Goal: Information Seeking & Learning: Learn about a topic

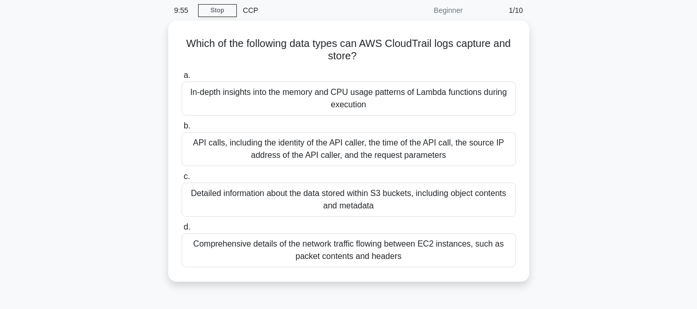
scroll to position [52, 0]
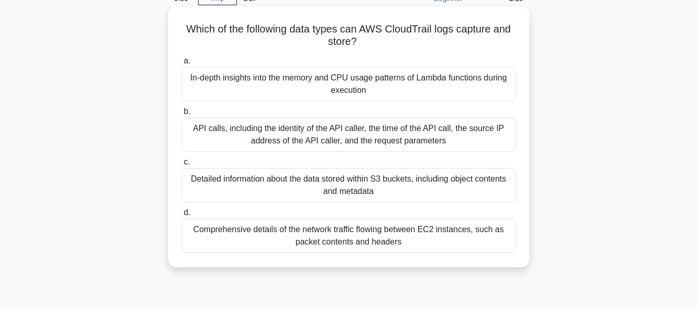
drag, startPoint x: 183, startPoint y: 32, endPoint x: 361, endPoint y: 51, distance: 178.8
click at [361, 51] on div "Which of the following data types can AWS CloudTrail logs capture and store? .s…" at bounding box center [348, 136] width 353 height 253
copy h5 "Which of the following data types can AWS CloudTrail logs capture and store?"
click at [337, 188] on div "Detailed information about the data stored within S3 buckets, including object …" at bounding box center [348, 185] width 334 height 34
click at [181, 165] on input "c. Detailed information about the data stored within S3 buckets, including obje…" at bounding box center [181, 162] width 0 height 7
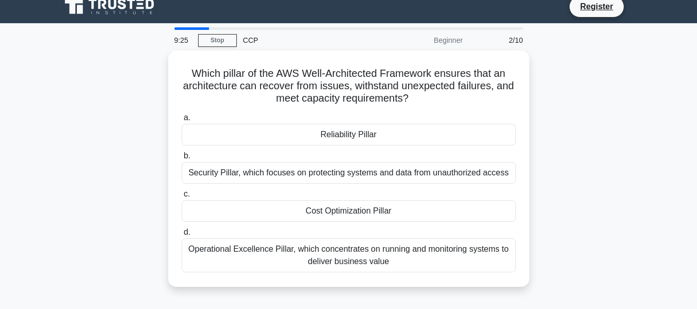
scroll to position [0, 0]
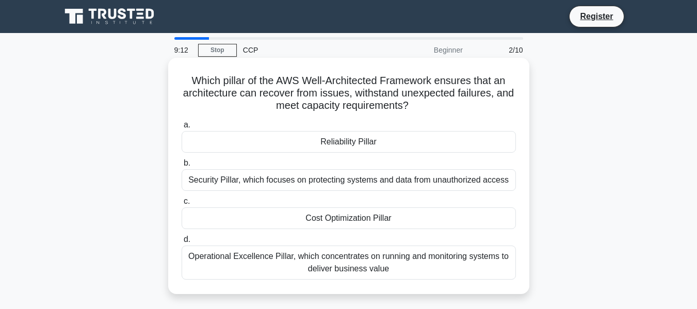
drag, startPoint x: 183, startPoint y: 80, endPoint x: 423, endPoint y: 104, distance: 241.5
click at [423, 104] on h5 "Which pillar of the AWS Well-Architected Framework ensures that an architecture…" at bounding box center [348, 93] width 336 height 38
copy h5 "Which pillar of the AWS Well-Architected Framework ensures that an architecture…"
click at [371, 137] on div "Reliability Pillar" at bounding box center [348, 142] width 334 height 22
click at [181, 128] on input "a. Reliability Pillar" at bounding box center [181, 125] width 0 height 7
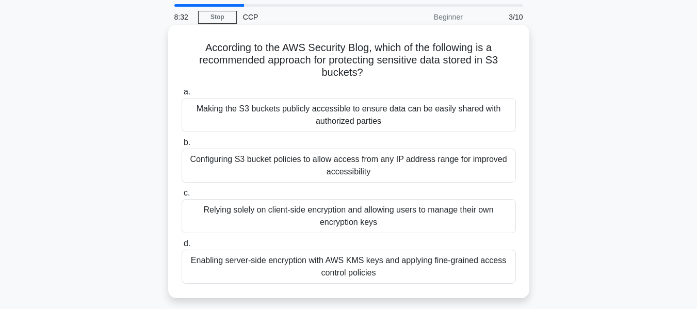
scroll to position [52, 0]
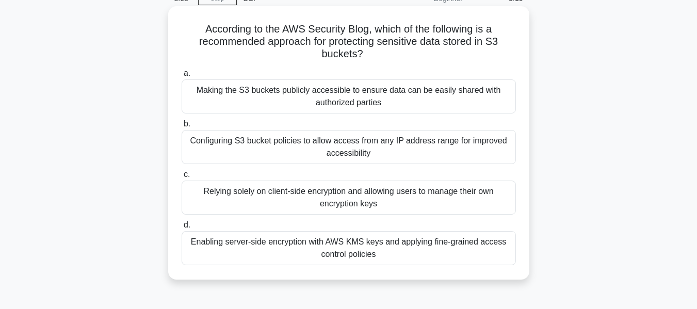
click at [356, 249] on div "Enabling server-side encryption with AWS KMS keys and applying fine-grained acc…" at bounding box center [348, 248] width 334 height 34
click at [181, 228] on input "d. Enabling server-side encryption with AWS KMS keys and applying fine-grained …" at bounding box center [181, 225] width 0 height 7
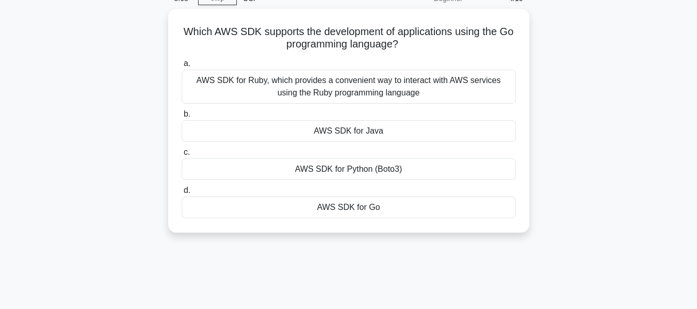
scroll to position [0, 0]
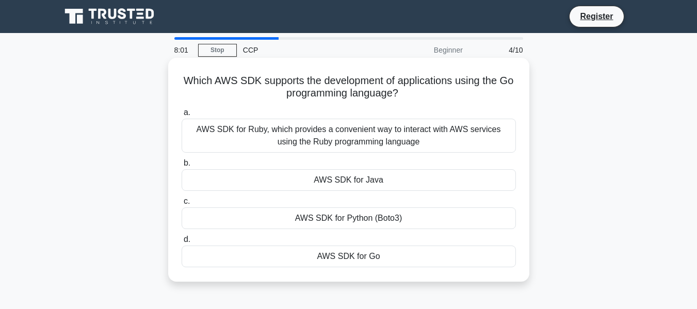
drag, startPoint x: 417, startPoint y: 94, endPoint x: 185, endPoint y: 84, distance: 232.3
click at [185, 84] on h5 "Which AWS SDK supports the development of applications using the Go programming…" at bounding box center [348, 87] width 336 height 26
copy h5 "Which AWS SDK supports the development of applications using the Go programming…"
drag, startPoint x: 404, startPoint y: 220, endPoint x: 297, endPoint y: 218, distance: 106.2
click at [297, 218] on div "AWS SDK for Python (Boto3)" at bounding box center [348, 218] width 334 height 22
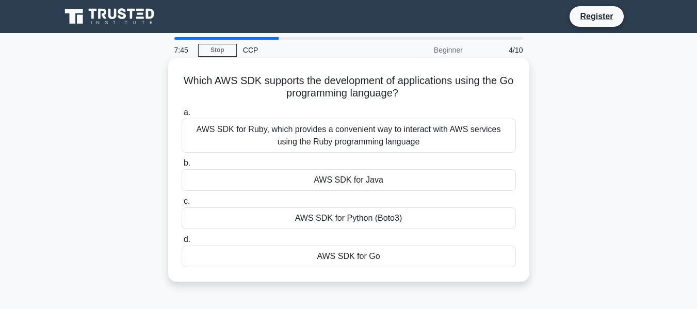
drag, startPoint x: 411, startPoint y: 141, endPoint x: 187, endPoint y: 128, distance: 224.6
click at [187, 128] on div "AWS SDK for Ruby, which provides a convenient way to interact with AWS services…" at bounding box center [348, 136] width 334 height 34
copy div "AWS SDK for Ruby, which provides a convenient way to interact with AWS services…"
click at [359, 141] on div "AWS SDK for Ruby, which provides a convenient way to interact with AWS services…" at bounding box center [348, 136] width 334 height 34
click at [181, 116] on input "a. AWS SDK for Ruby, which provides a convenient way to interact with AWS servi…" at bounding box center [181, 112] width 0 height 7
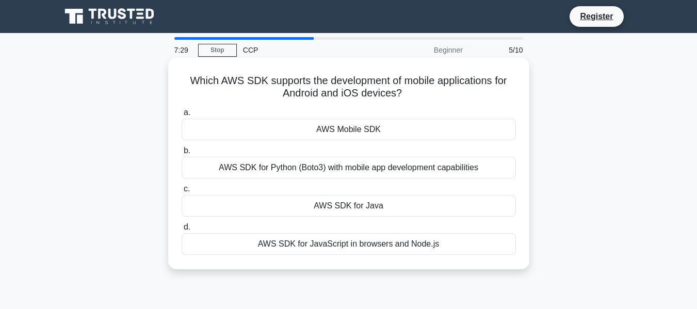
drag, startPoint x: 387, startPoint y: 132, endPoint x: 313, endPoint y: 131, distance: 73.2
click at [313, 131] on div "AWS Mobile SDK" at bounding box center [348, 130] width 334 height 22
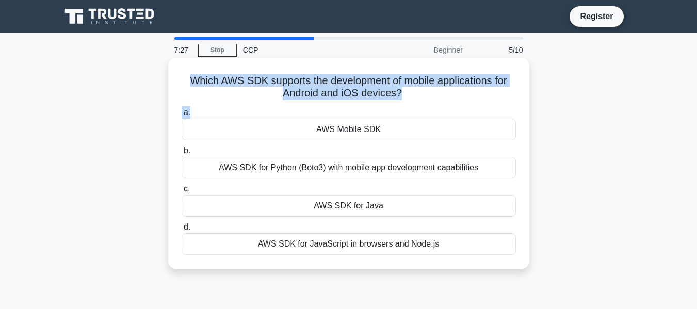
drag, startPoint x: 184, startPoint y: 82, endPoint x: 408, endPoint y: 106, distance: 226.0
click at [408, 106] on div "Which AWS SDK supports the development of mobile applications for Android and i…" at bounding box center [348, 163] width 353 height 203
click at [408, 106] on div "a. AWS Mobile SDK b. AWS SDK for Python (Boto3) with mobile app development cap…" at bounding box center [348, 180] width 346 height 153
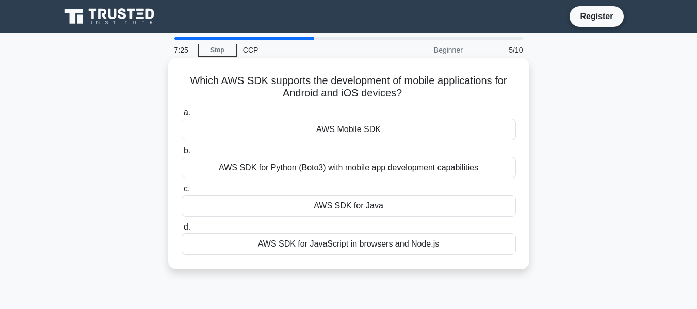
drag, startPoint x: 182, startPoint y: 84, endPoint x: 405, endPoint y: 101, distance: 223.4
click at [405, 100] on h5 "Which AWS SDK supports the development of mobile applications for Android and i…" at bounding box center [348, 87] width 336 height 26
copy h5 "Which AWS SDK supports the development of mobile applications for Android and i…"
drag, startPoint x: 386, startPoint y: 126, endPoint x: 301, endPoint y: 127, distance: 84.6
click at [301, 127] on div "AWS Mobile SDK" at bounding box center [348, 130] width 334 height 22
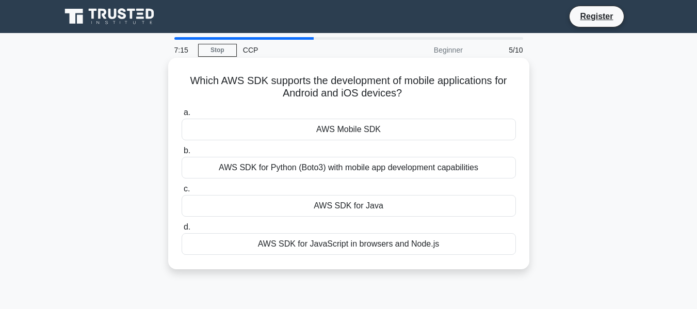
copy div "AWS Mobile SDK"
drag, startPoint x: 215, startPoint y: 170, endPoint x: 489, endPoint y: 165, distance: 274.3
click at [489, 165] on div "AWS SDK for Python (Boto3) with mobile app development capabilities" at bounding box center [348, 168] width 334 height 22
copy div "AWS SDK for Python (Boto3) with mobile app development capabilities"
click at [360, 171] on div "AWS SDK for Python (Boto3) with mobile app development capabilities" at bounding box center [348, 168] width 334 height 22
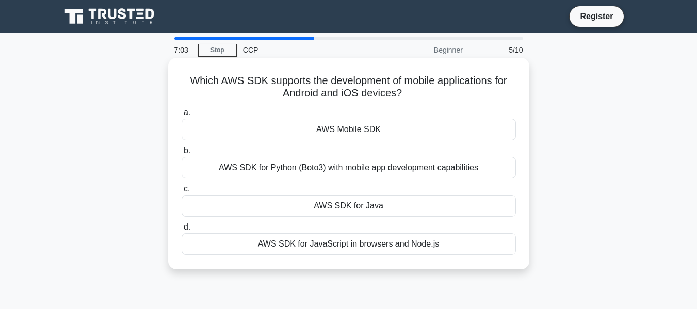
click at [181, 154] on input "b. AWS SDK for Python (Boto3) with mobile app development capabilities" at bounding box center [181, 150] width 0 height 7
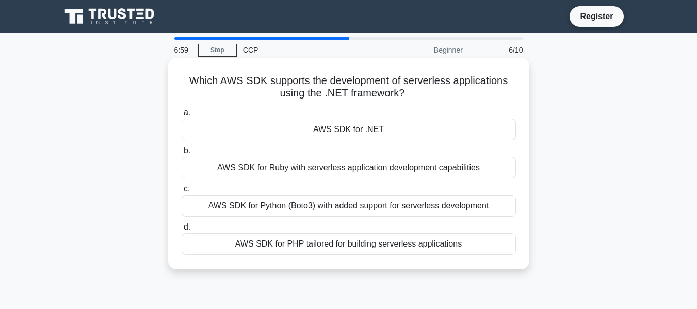
drag, startPoint x: 192, startPoint y: 80, endPoint x: 426, endPoint y: 98, distance: 234.8
click at [426, 98] on h5 "Which AWS SDK supports the development of serverless applications using the .NE…" at bounding box center [348, 87] width 336 height 26
copy h5 "hich AWS SDK supports the development of serverless applications using the .NET…"
drag, startPoint x: 303, startPoint y: 129, endPoint x: 477, endPoint y: 241, distance: 207.5
click at [477, 241] on div "a. AWS SDK for .NET b. AWS SDK for Ruby with serverless application development…" at bounding box center [348, 180] width 346 height 153
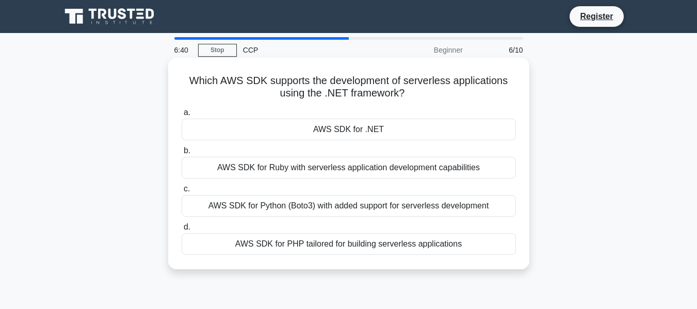
copy div "AWS SDK for .NET b. AWS SDK for Ruby with serverless application development ca…"
click at [341, 169] on div "AWS SDK for Ruby with serverless application development capabilities" at bounding box center [348, 168] width 334 height 22
click at [181, 154] on input "b. AWS SDK for Ruby with serverless application development capabilities" at bounding box center [181, 150] width 0 height 7
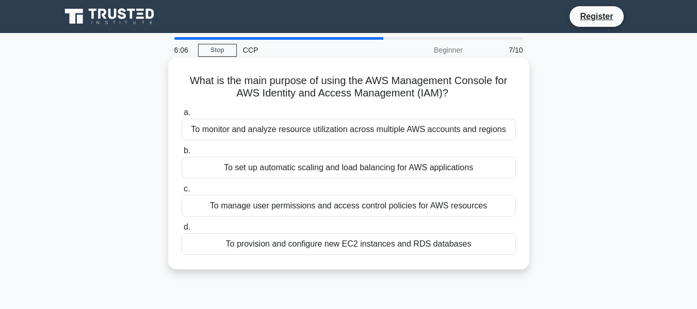
drag, startPoint x: 185, startPoint y: 80, endPoint x: 486, endPoint y: 88, distance: 300.7
click at [486, 88] on h5 "What is the main purpose of using the AWS Management Console for AWS Identity a…" at bounding box center [348, 87] width 336 height 26
copy h5 "What is the main purpose of using the AWS Management Console for AWS Identity a…"
drag, startPoint x: 194, startPoint y: 128, endPoint x: 506, endPoint y: 131, distance: 312.4
click at [506, 131] on div "To monitor and analyze resource utilization across multiple AWS accounts and re…" at bounding box center [348, 130] width 334 height 22
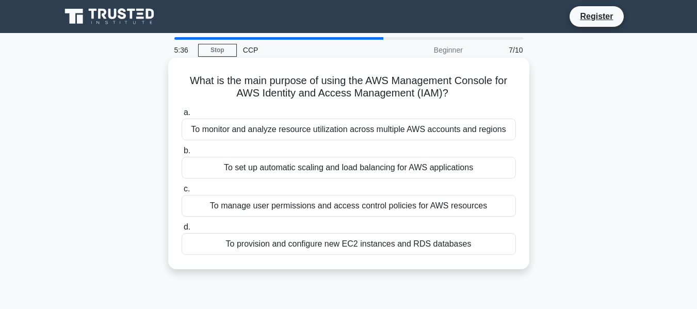
drag, startPoint x: 212, startPoint y: 209, endPoint x: 488, endPoint y: 209, distance: 276.3
click at [488, 209] on div "To manage user permissions and access control policies for AWS resources" at bounding box center [348, 206] width 334 height 22
click at [352, 207] on div "To manage user permissions and access control policies for AWS resources" at bounding box center [348, 206] width 334 height 22
click at [181, 192] on input "c. To manage user permissions and access control policies for AWS resources" at bounding box center [181, 189] width 0 height 7
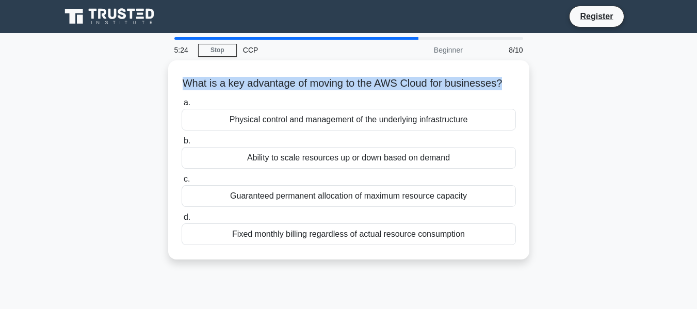
drag, startPoint x: 185, startPoint y: 79, endPoint x: 542, endPoint y: 77, distance: 357.3
click at [542, 77] on div "What is a key advantage of moving to the AWS Cloud for businesses? .spinner_0XT…" at bounding box center [349, 165] width 588 height 211
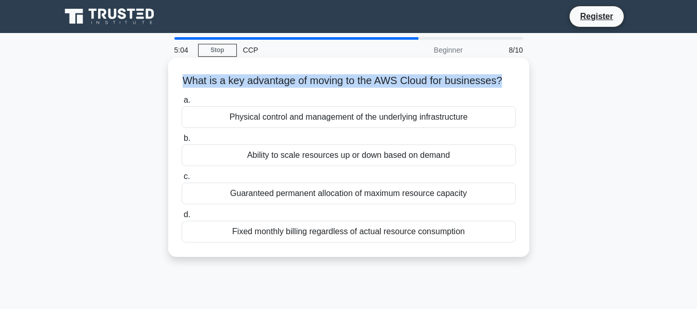
drag, startPoint x: 247, startPoint y: 169, endPoint x: 461, endPoint y: 165, distance: 214.5
click at [461, 165] on div "Ability to scale resources up or down based on demand" at bounding box center [348, 155] width 334 height 22
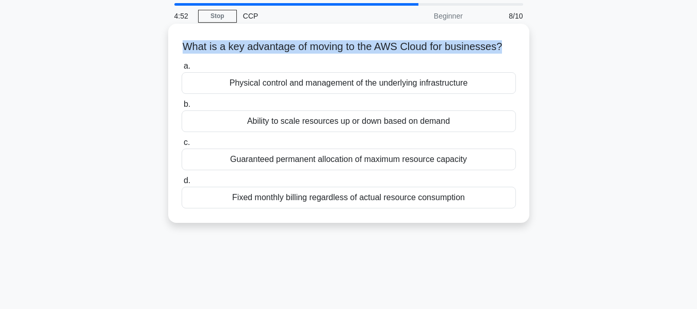
scroll to position [103, 0]
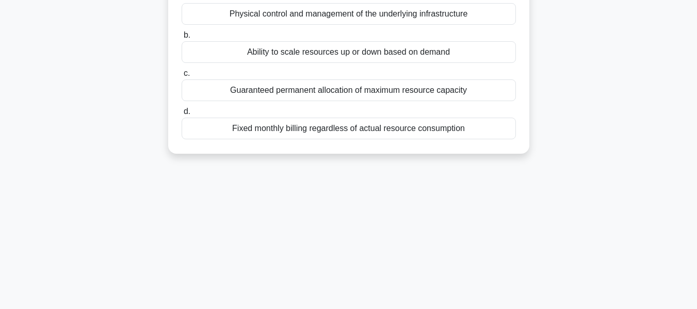
click at [312, 63] on div "Ability to scale resources up or down based on demand" at bounding box center [348, 52] width 334 height 22
click at [181, 39] on input "b. Ability to scale resources up or down based on demand" at bounding box center [181, 35] width 0 height 7
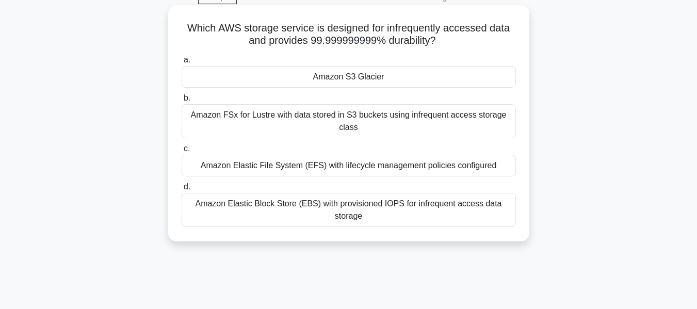
scroll to position [0, 0]
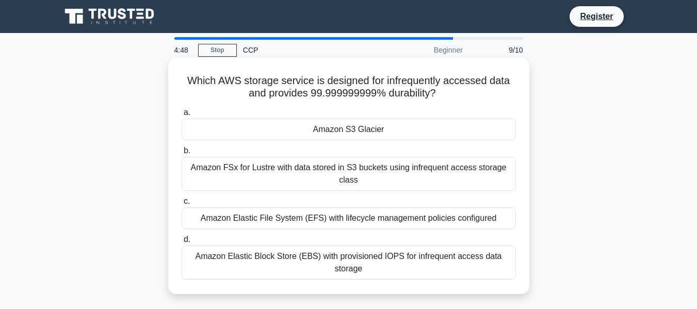
drag, startPoint x: 188, startPoint y: 83, endPoint x: 460, endPoint y: 100, distance: 272.7
click at [460, 100] on h5 "Which AWS storage service is designed for infrequently accessed data and provid…" at bounding box center [348, 87] width 336 height 26
click at [307, 224] on div "Amazon Elastic File System (EFS) with lifecycle management policies configured" at bounding box center [348, 218] width 334 height 22
click at [181, 205] on input "c. Amazon Elastic File System (EFS) with lifecycle management policies configur…" at bounding box center [181, 201] width 0 height 7
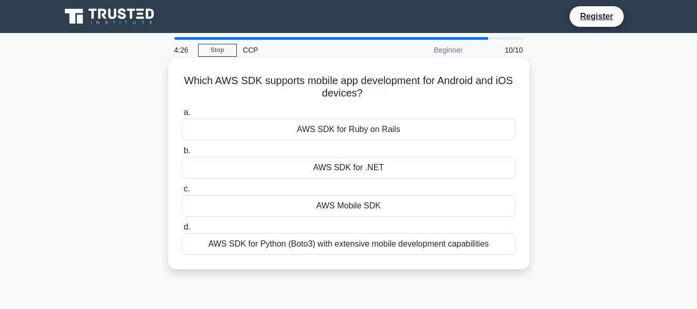
drag, startPoint x: 189, startPoint y: 78, endPoint x: 388, endPoint y: 97, distance: 200.5
click at [389, 97] on h5 "Which AWS SDK supports mobile app development for Android and iOS devices? .spi…" at bounding box center [348, 87] width 336 height 26
click at [365, 206] on div "AWS Mobile SDK" at bounding box center [348, 206] width 334 height 22
click at [181, 192] on input "c. AWS Mobile SDK" at bounding box center [181, 189] width 0 height 7
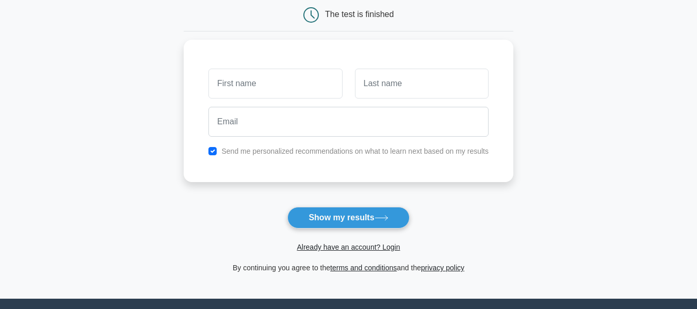
scroll to position [52, 0]
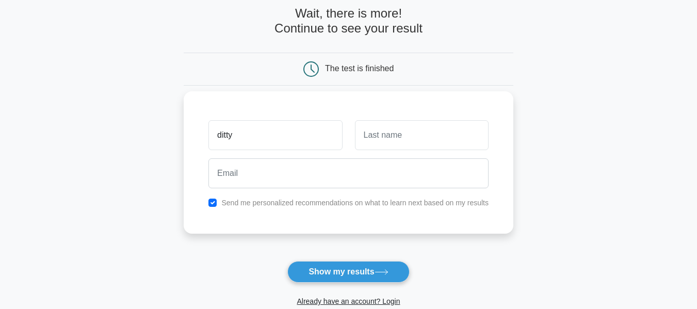
type input "ditty"
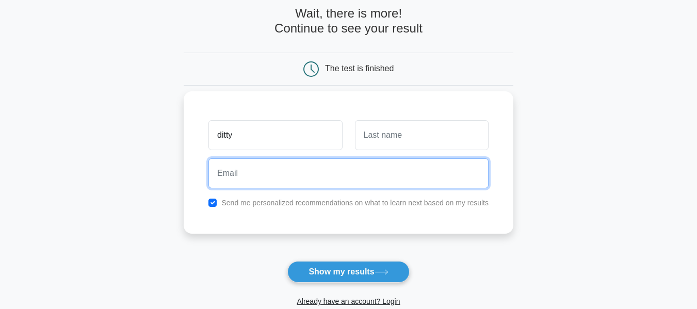
click at [279, 165] on input "email" at bounding box center [348, 173] width 280 height 30
type input "[EMAIL_ADDRESS][DOMAIN_NAME]"
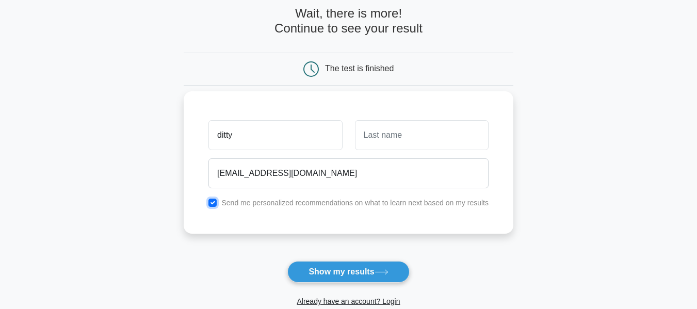
click at [216, 203] on input "checkbox" at bounding box center [212, 202] width 8 height 8
checkbox input "false"
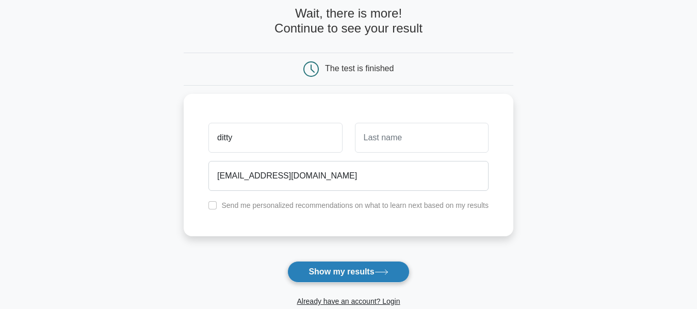
click at [350, 268] on button "Show my results" at bounding box center [348, 272] width 122 height 22
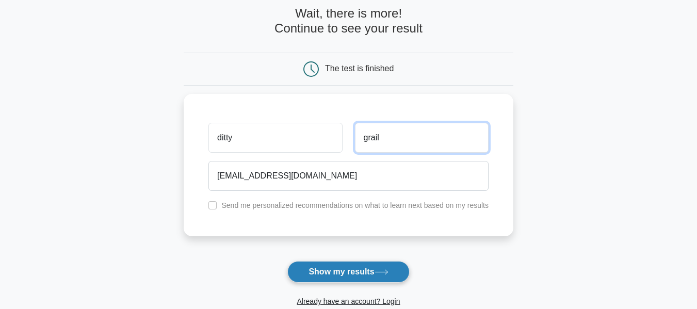
type input "grail"
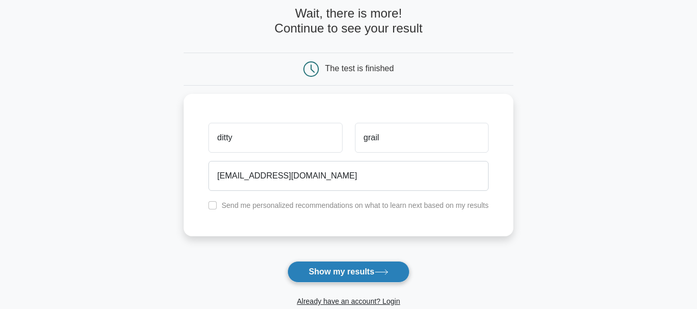
click at [367, 265] on button "Show my results" at bounding box center [348, 272] width 122 height 22
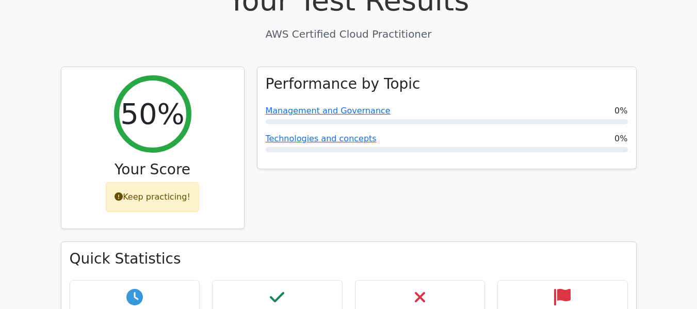
scroll to position [516, 0]
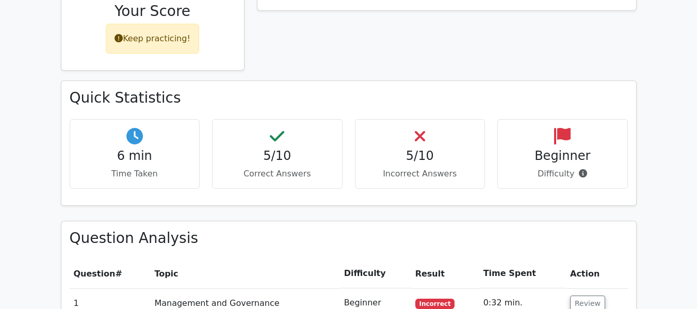
click at [279, 148] on h4 "5/10" at bounding box center [277, 155] width 113 height 15
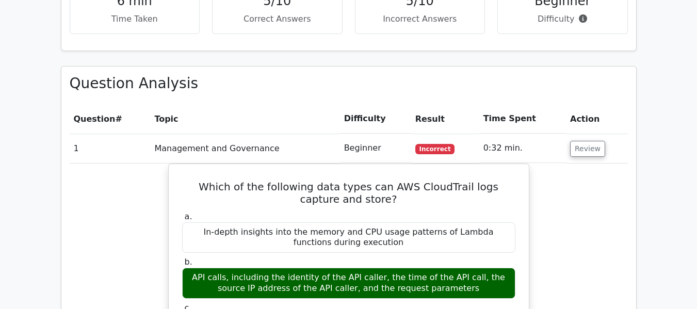
scroll to position [722, 0]
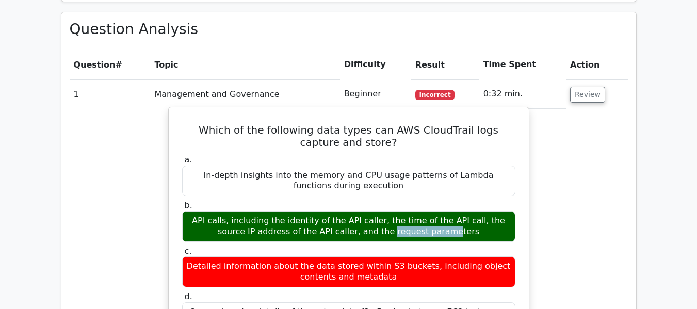
drag, startPoint x: 256, startPoint y: 178, endPoint x: 316, endPoint y: 182, distance: 60.5
click at [312, 211] on div "API calls, including the identity of the API caller, the time of the API call, …" at bounding box center [348, 226] width 333 height 31
drag, startPoint x: 257, startPoint y: 193, endPoint x: 448, endPoint y: 184, distance: 191.0
click at [460, 211] on div "API calls, including the identity of the API caller, the time of the API call, …" at bounding box center [348, 226] width 333 height 31
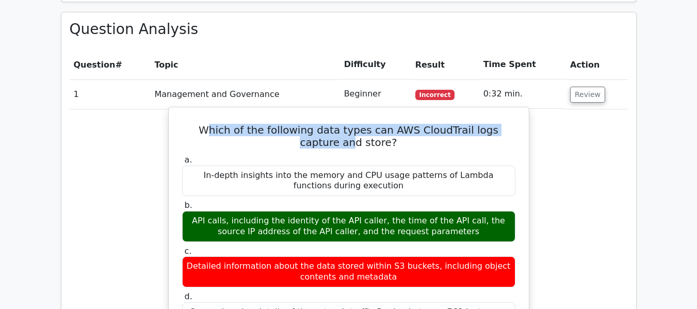
drag, startPoint x: 190, startPoint y: 86, endPoint x: 508, endPoint y: 90, distance: 317.6
click at [508, 124] on h5 "Which of the following data types can AWS CloudTrail logs capture and store?" at bounding box center [348, 136] width 335 height 25
drag, startPoint x: 188, startPoint y: 133, endPoint x: 345, endPoint y: 210, distance: 175.2
click at [345, 210] on div "a. In-depth insights into the memory and CPU usage patterns of Lambda functions…" at bounding box center [348, 244] width 345 height 183
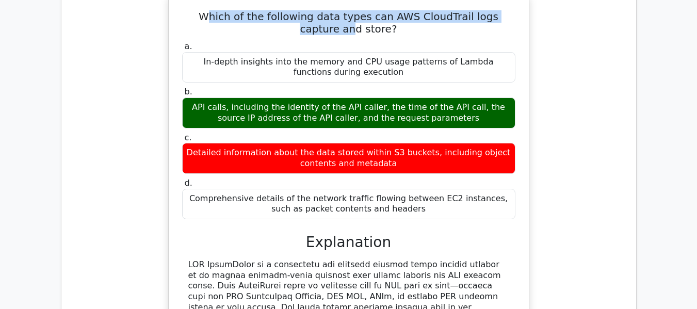
scroll to position [876, 0]
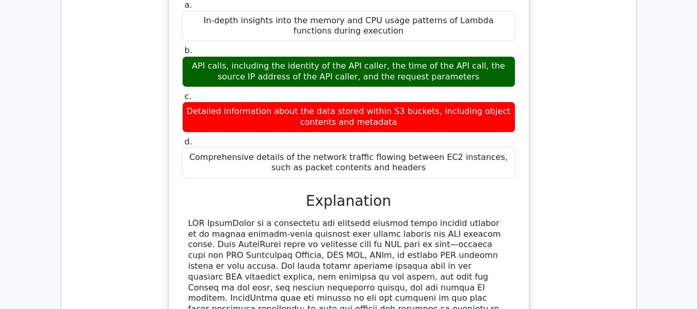
click at [405, 147] on div "Comprehensive details of the network traffic flowing between EC2 instances, suc…" at bounding box center [348, 162] width 333 height 31
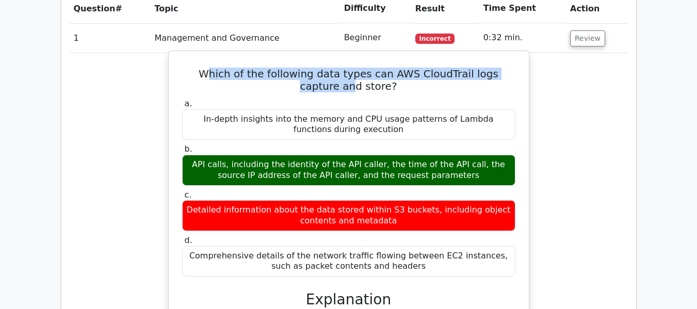
scroll to position [773, 0]
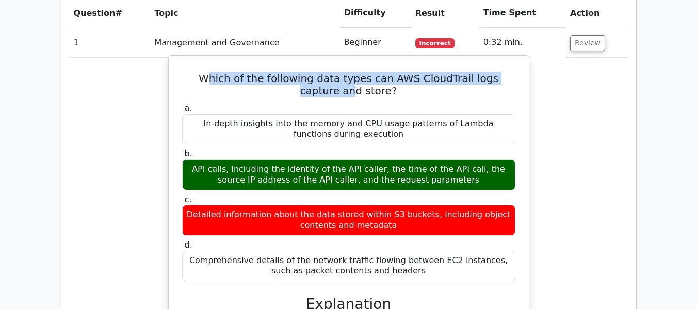
copy div "In-depth insights into the memory and CPU usage patterns of Lambda functions du…"
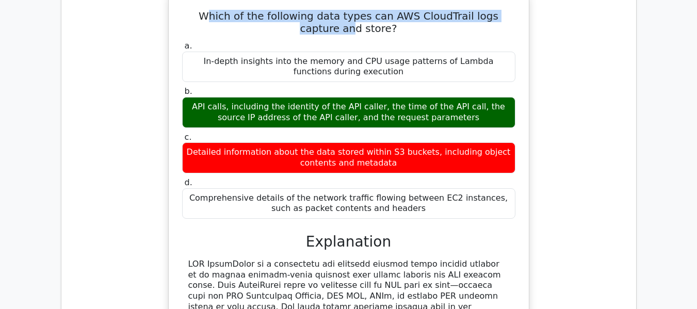
scroll to position [928, 0]
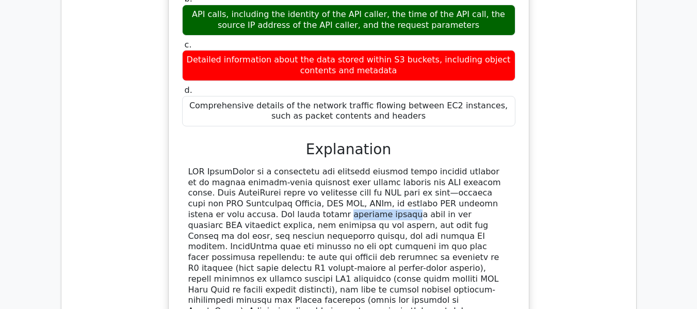
drag, startPoint x: 448, startPoint y: 162, endPoint x: 504, endPoint y: 163, distance: 56.2
click at [504, 167] on div at bounding box center [348, 247] width 321 height 161
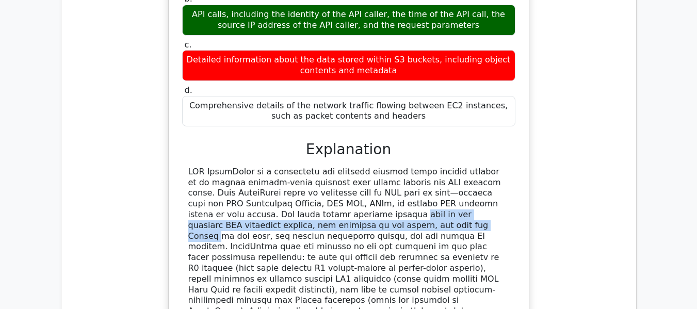
drag, startPoint x: 188, startPoint y: 174, endPoint x: 511, endPoint y: 174, distance: 322.7
click at [511, 174] on div at bounding box center [348, 247] width 333 height 161
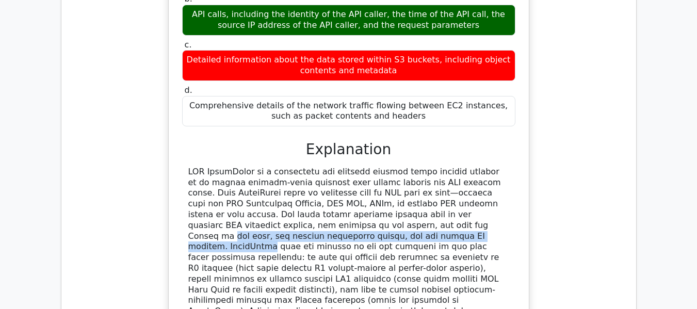
drag, startPoint x: 195, startPoint y: 189, endPoint x: 478, endPoint y: 179, distance: 283.2
click at [478, 179] on div at bounding box center [348, 247] width 321 height 161
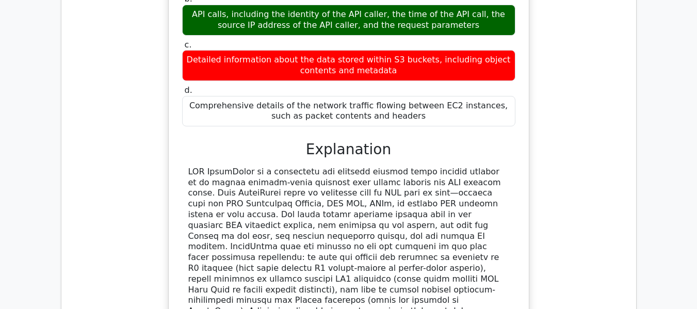
click at [204, 197] on div at bounding box center [348, 247] width 321 height 161
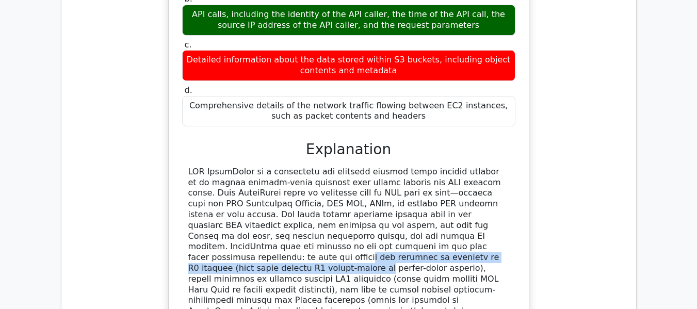
drag, startPoint x: 192, startPoint y: 208, endPoint x: 502, endPoint y: 201, distance: 310.4
click at [502, 201] on div at bounding box center [348, 247] width 321 height 161
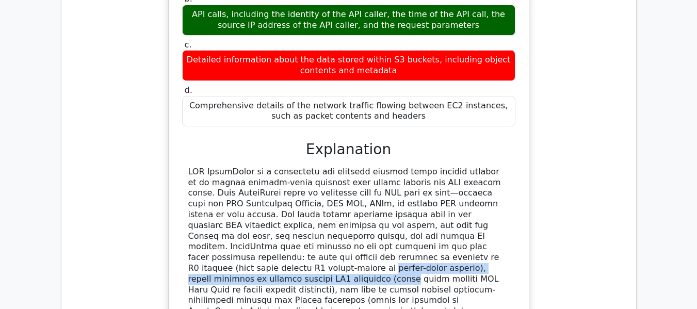
drag, startPoint x: 185, startPoint y: 217, endPoint x: 492, endPoint y: 212, distance: 306.8
click at [492, 212] on div at bounding box center [348, 247] width 333 height 161
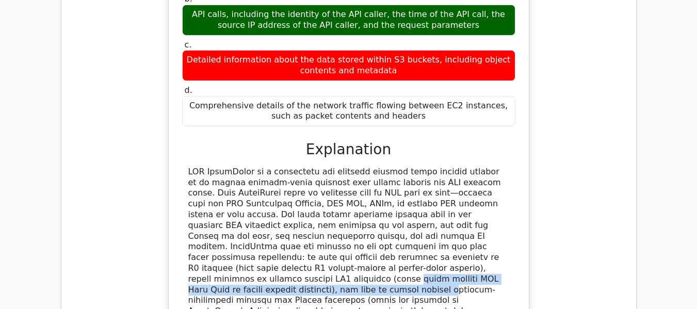
drag, startPoint x: 189, startPoint y: 227, endPoint x: 519, endPoint y: 227, distance: 330.5
click at [519, 227] on div "Which of the following data types can AWS CloudTrail logs capture and store? a.…" at bounding box center [349, 135] width 352 height 460
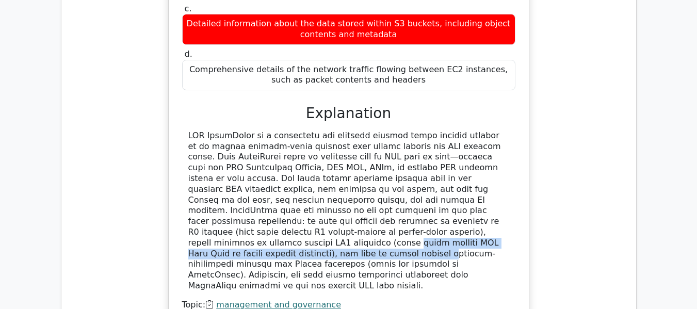
scroll to position [1031, 0]
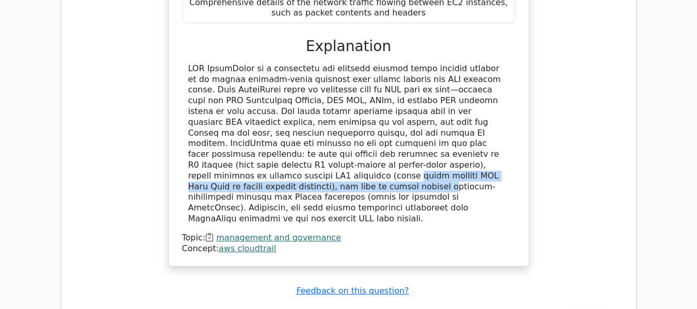
drag, startPoint x: 186, startPoint y: 27, endPoint x: 341, endPoint y: 155, distance: 201.1
click at [341, 155] on div at bounding box center [348, 143] width 333 height 161
copy div "LOR IpsumDolor si a consectetu adi elitsedd eiusmod tempo incidid utlabor et do…"
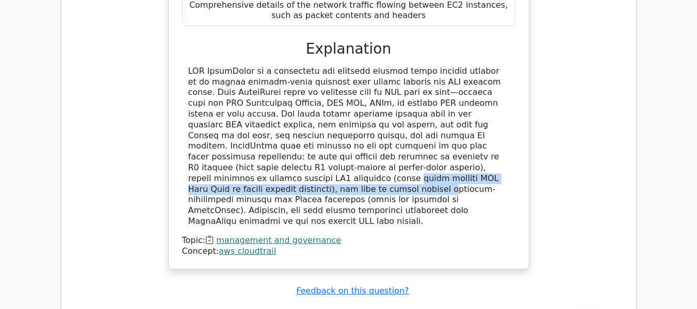
click at [566, 140] on div "Which of the following data types can AWS CloudTrail logs capture and store? a.…" at bounding box center [349, 41] width 558 height 482
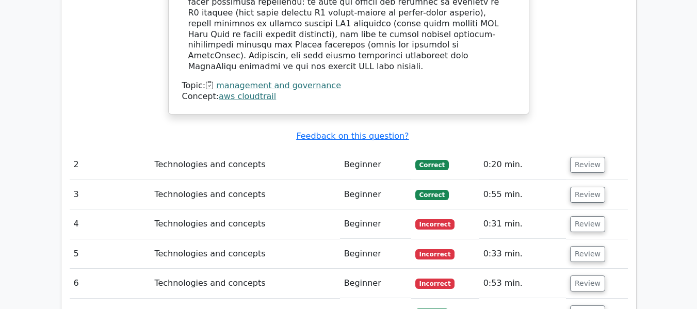
scroll to position [1237, 0]
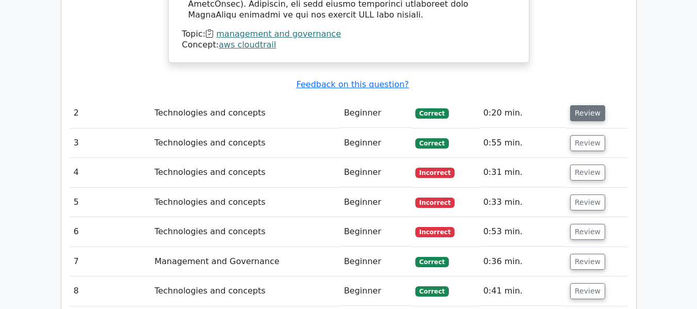
click at [590, 105] on button "Review" at bounding box center [587, 113] width 35 height 16
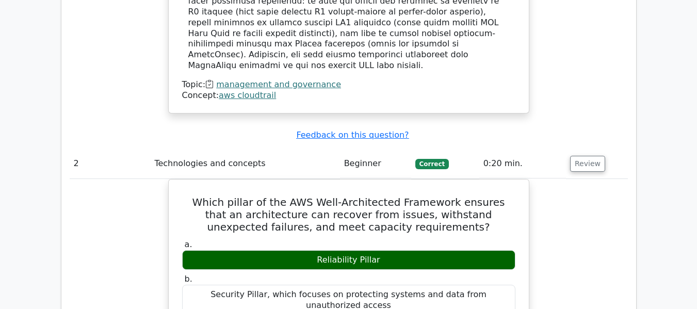
scroll to position [1186, 0]
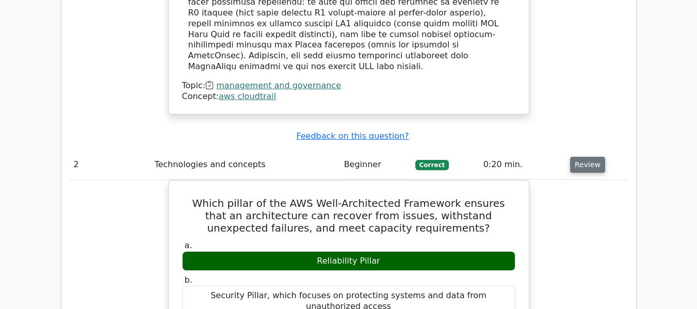
click at [583, 157] on button "Review" at bounding box center [587, 165] width 35 height 16
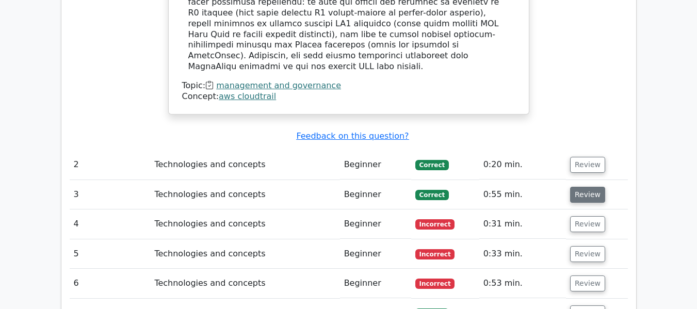
click at [586, 187] on button "Review" at bounding box center [587, 195] width 35 height 16
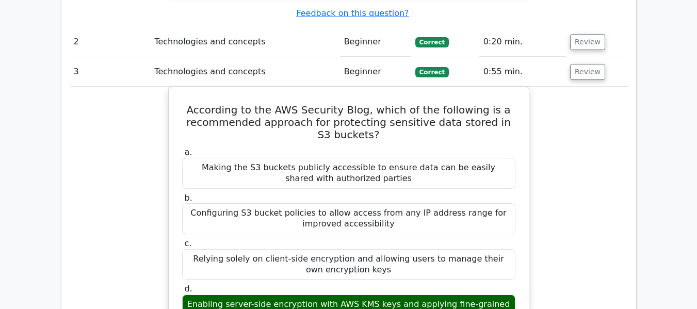
scroll to position [1289, 0]
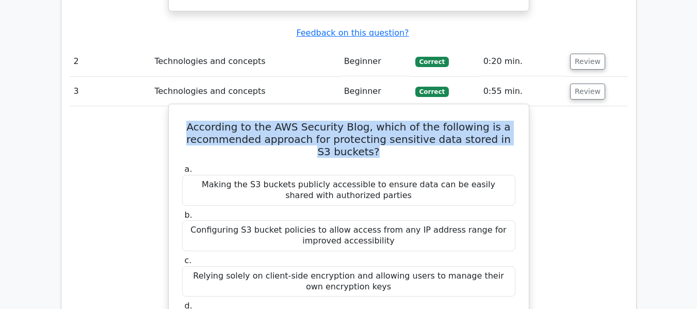
drag, startPoint x: 202, startPoint y: 67, endPoint x: 404, endPoint y: 92, distance: 203.7
click at [404, 121] on h5 "According to the AWS Security Blog, which of the following is a recommended app…" at bounding box center [348, 139] width 335 height 37
copy h5 "According to the AWS Security Blog, which of the following is a recommended app…"
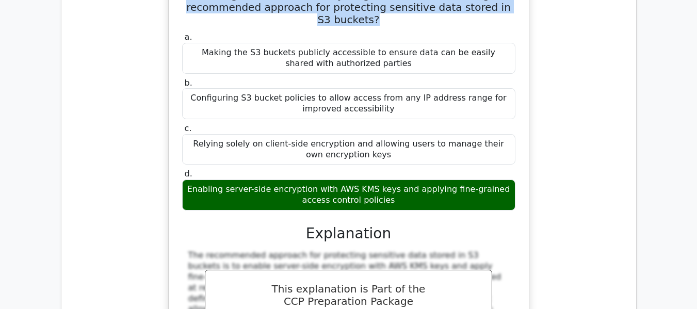
scroll to position [1444, 0]
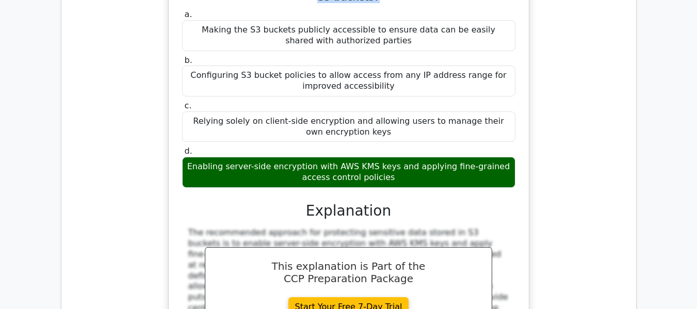
drag, startPoint x: 190, startPoint y: 103, endPoint x: 487, endPoint y: 112, distance: 297.6
click at [487, 157] on div "Enabling server-side encryption with AWS KMS keys and applying fine-grained acc…" at bounding box center [348, 172] width 333 height 31
copy div "Enabling server-side encryption with AWS KMS keys and applying fine-grained acc…"
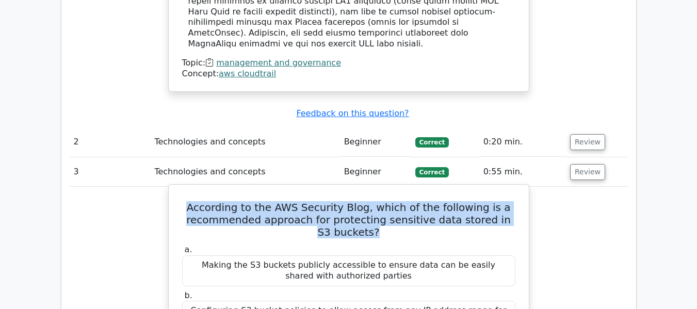
scroll to position [1134, 0]
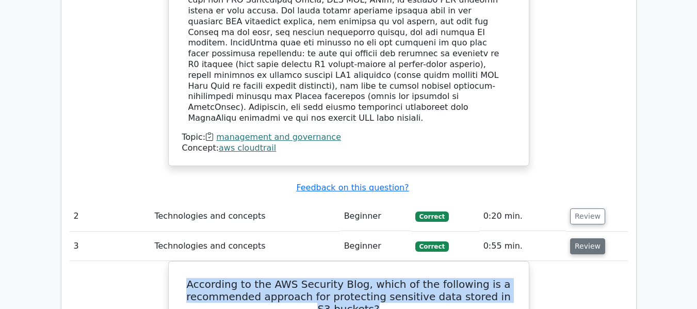
click at [594, 238] on button "Review" at bounding box center [587, 246] width 35 height 16
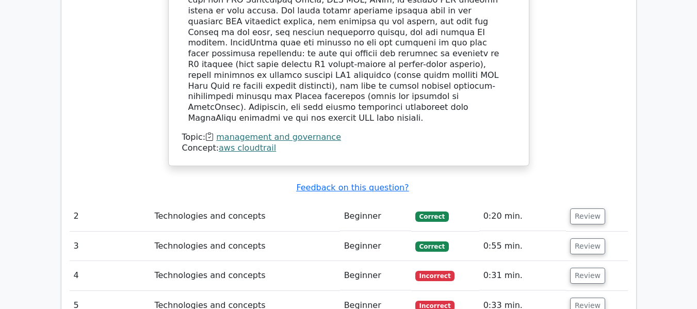
scroll to position [1237, 0]
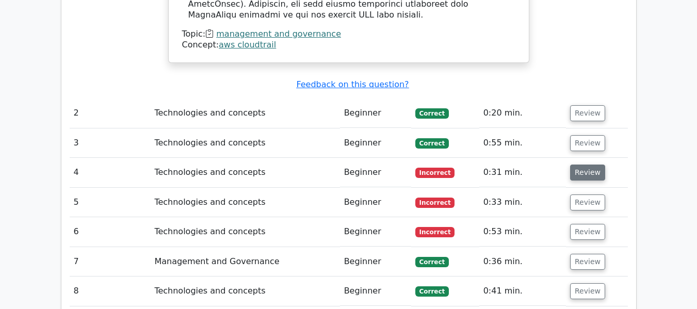
click at [583, 164] on button "Review" at bounding box center [587, 172] width 35 height 16
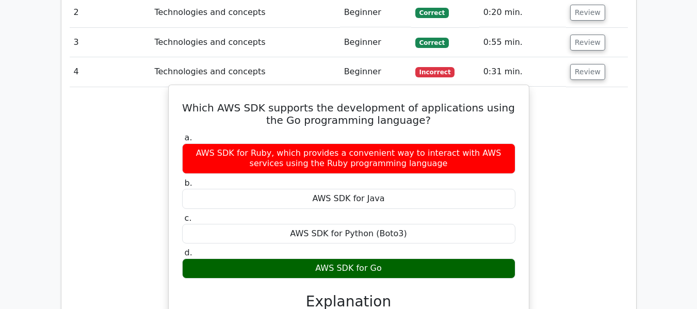
scroll to position [1340, 0]
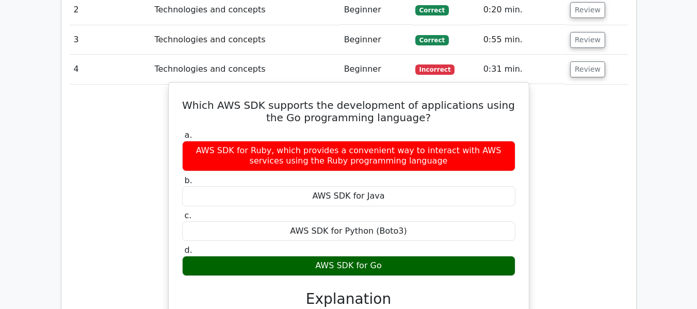
drag, startPoint x: 310, startPoint y: 202, endPoint x: 392, endPoint y: 198, distance: 82.6
click at [392, 256] on div "AWS SDK for Go" at bounding box center [348, 266] width 333 height 20
copy div "AWS SDK for Go"
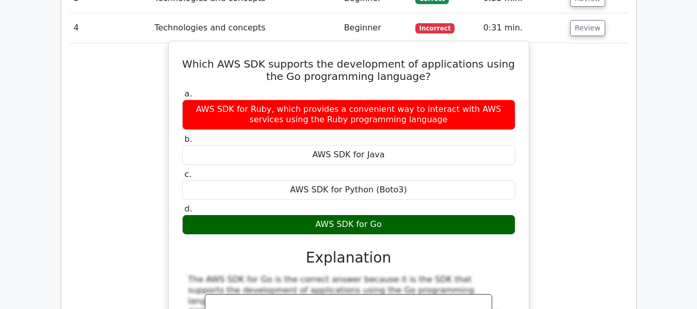
scroll to position [1289, 0]
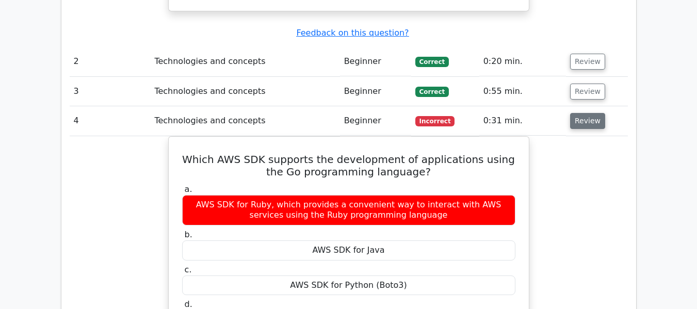
click at [587, 113] on button "Review" at bounding box center [587, 121] width 35 height 16
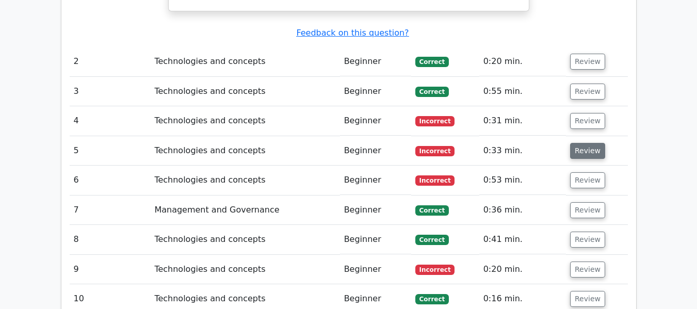
click at [584, 143] on button "Review" at bounding box center [587, 151] width 35 height 16
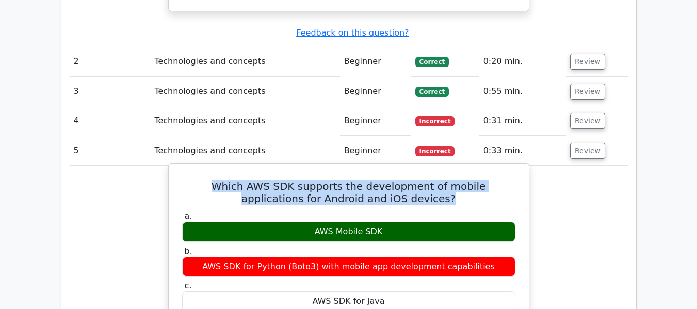
drag, startPoint x: 187, startPoint y: 126, endPoint x: 414, endPoint y: 136, distance: 227.1
click at [414, 180] on h5 "Which AWS SDK supports the development of mobile applications for Android and i…" at bounding box center [348, 192] width 335 height 25
drag, startPoint x: 313, startPoint y: 168, endPoint x: 383, endPoint y: 168, distance: 69.6
click at [383, 222] on div "AWS Mobile SDK" at bounding box center [348, 232] width 333 height 20
copy div "AWS Mobile SDK"
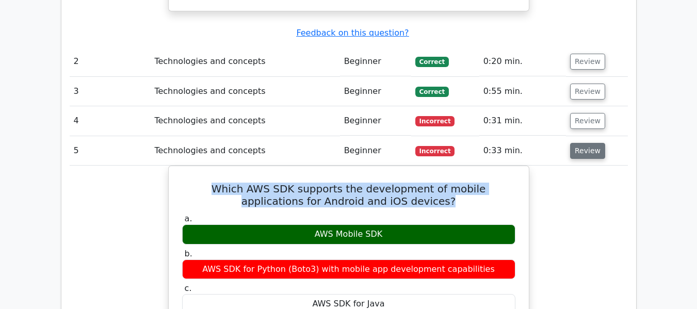
click at [586, 143] on button "Review" at bounding box center [587, 151] width 35 height 16
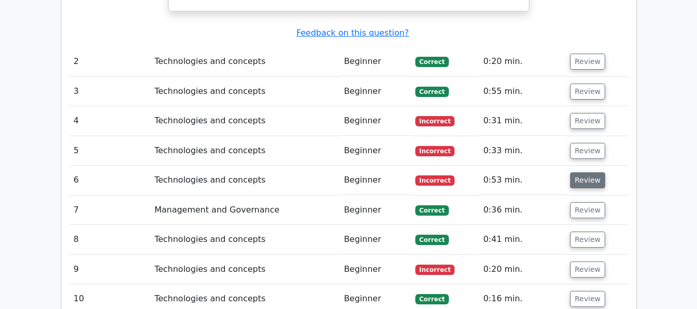
click at [586, 172] on button "Review" at bounding box center [587, 180] width 35 height 16
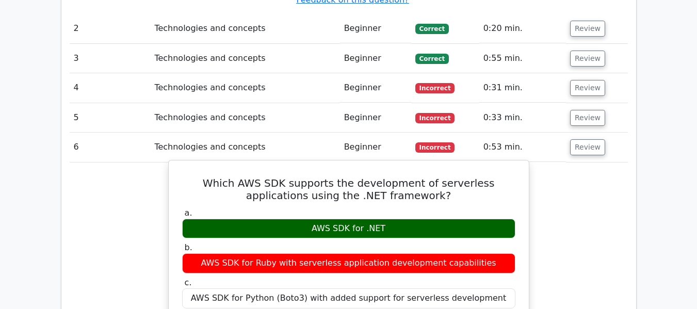
scroll to position [1340, 0]
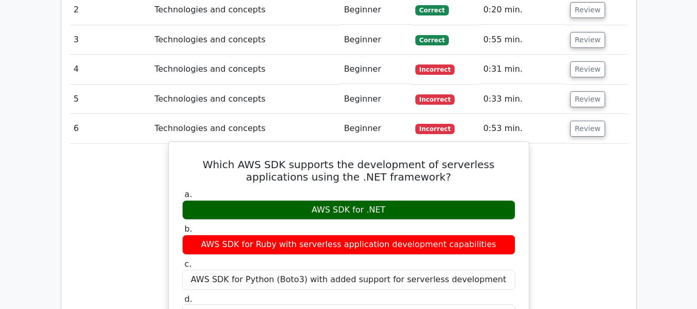
drag, startPoint x: 312, startPoint y: 147, endPoint x: 380, endPoint y: 153, distance: 68.2
click at [380, 200] on div "AWS SDK for .NET" at bounding box center [348, 210] width 333 height 20
copy div "AWS SDK for .NET"
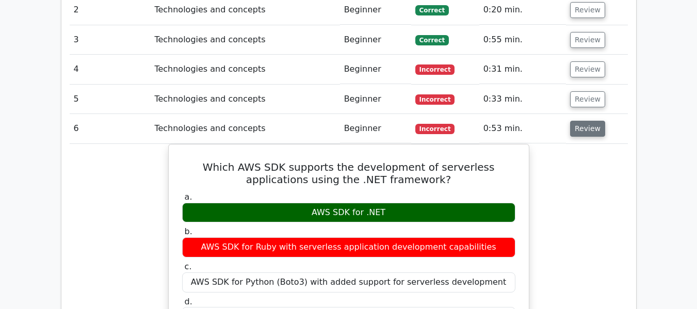
click at [582, 121] on button "Review" at bounding box center [587, 129] width 35 height 16
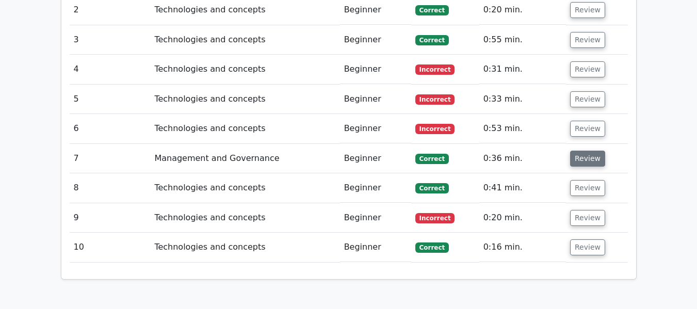
click at [586, 151] on button "Review" at bounding box center [587, 159] width 35 height 16
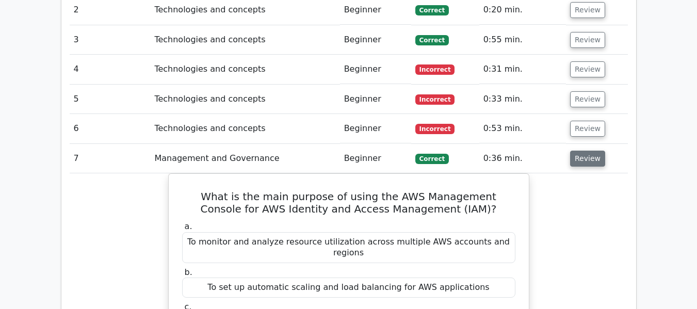
click at [587, 151] on button "Review" at bounding box center [587, 159] width 35 height 16
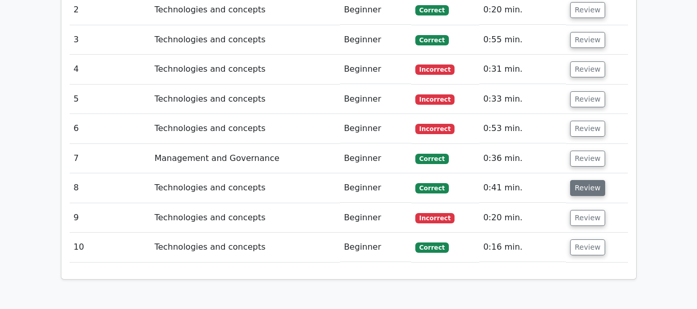
click at [577, 180] on button "Review" at bounding box center [587, 188] width 35 height 16
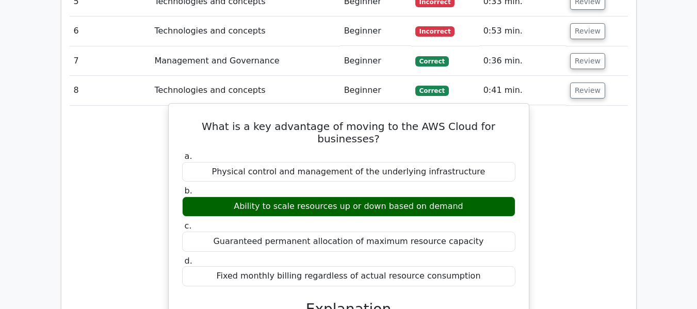
scroll to position [1444, 0]
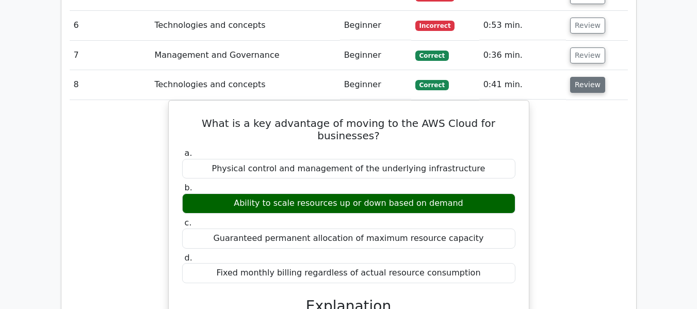
click at [576, 77] on button "Review" at bounding box center [587, 85] width 35 height 16
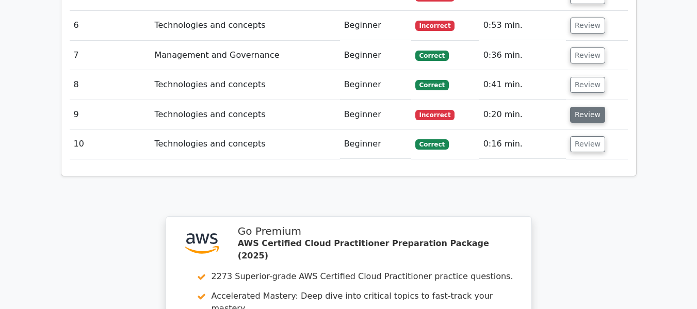
click at [579, 107] on button "Review" at bounding box center [587, 115] width 35 height 16
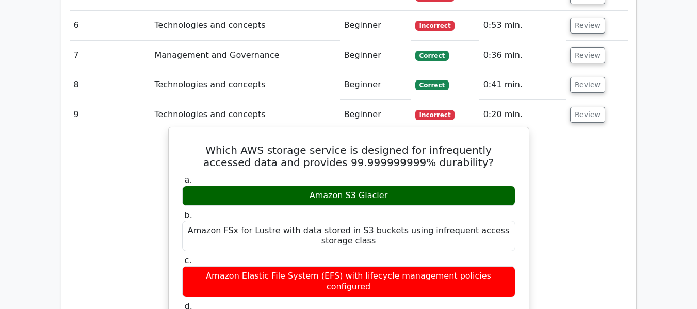
drag, startPoint x: 311, startPoint y: 132, endPoint x: 385, endPoint y: 131, distance: 73.2
click at [385, 186] on div "Amazon S3 Glacier" at bounding box center [348, 196] width 333 height 20
copy div "Amazon S3 Glacier"
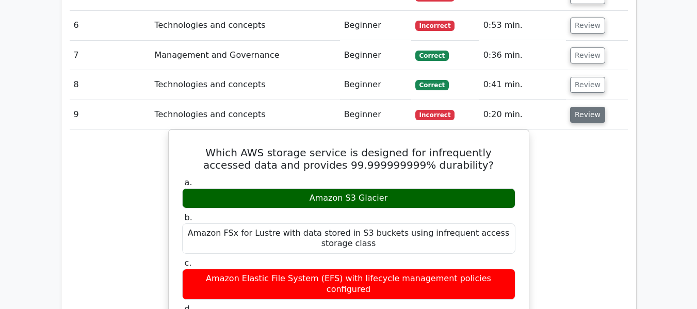
click at [597, 107] on button "Review" at bounding box center [587, 115] width 35 height 16
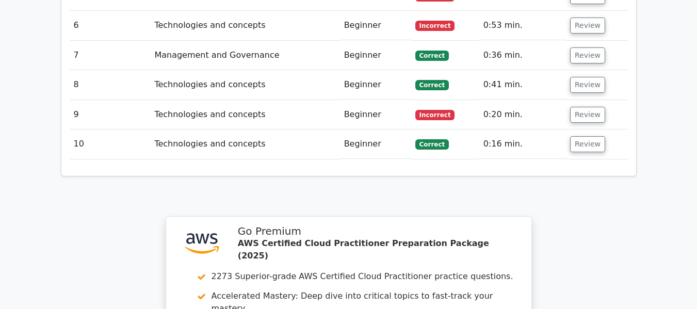
click at [587, 129] on td "Review" at bounding box center [597, 143] width 62 height 29
click at [586, 136] on button "Review" at bounding box center [587, 144] width 35 height 16
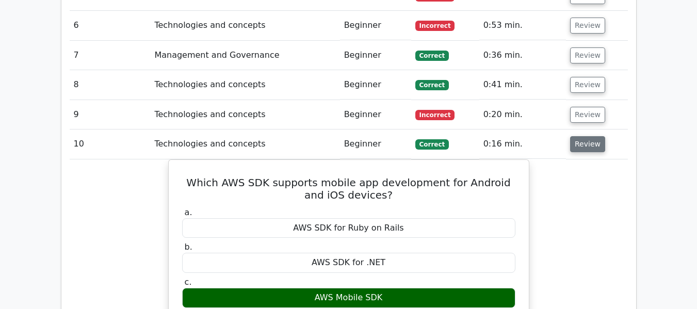
click at [578, 136] on button "Review" at bounding box center [587, 144] width 35 height 16
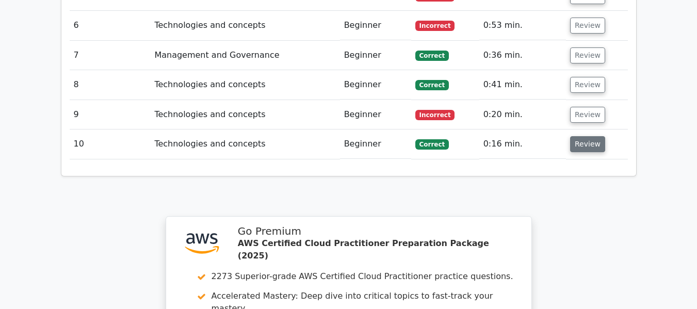
click at [578, 136] on button "Review" at bounding box center [587, 144] width 35 height 16
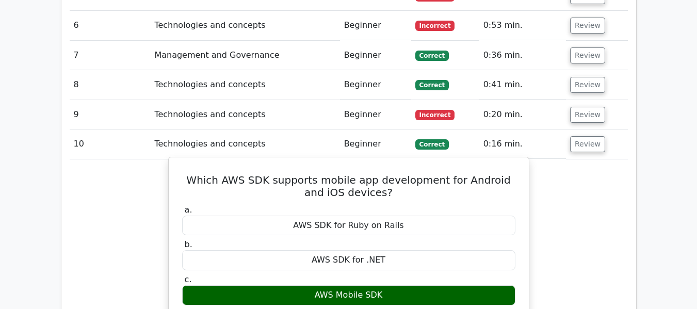
drag, startPoint x: 313, startPoint y: 233, endPoint x: 391, endPoint y: 232, distance: 77.9
click at [391, 285] on div "AWS Mobile SDK" at bounding box center [348, 295] width 333 height 20
copy div "AWS Mobile SDK"
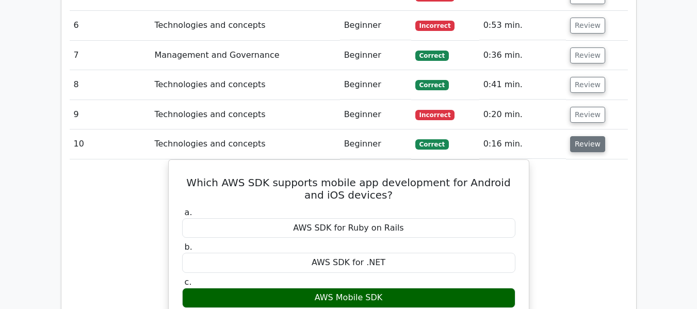
click at [590, 136] on button "Review" at bounding box center [587, 144] width 35 height 16
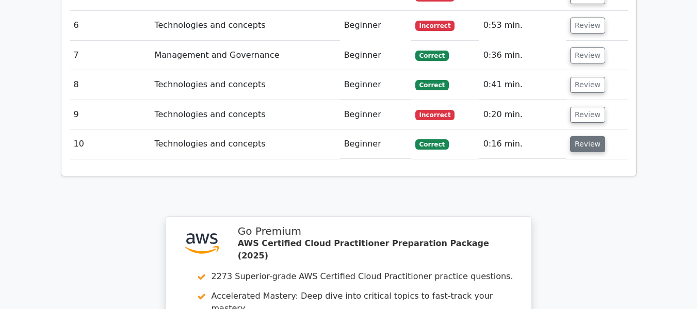
click at [582, 136] on button "Review" at bounding box center [587, 144] width 35 height 16
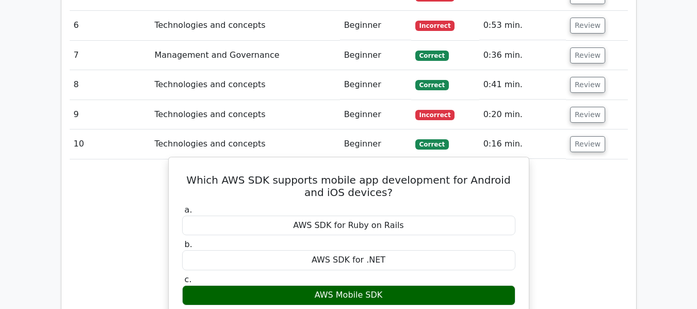
click at [396, 285] on div "AWS Mobile SDK" at bounding box center [348, 295] width 333 height 20
drag, startPoint x: 395, startPoint y: 231, endPoint x: 317, endPoint y: 236, distance: 78.0
click at [317, 285] on div "AWS Mobile SDK" at bounding box center [348, 295] width 333 height 20
copy div "AWS Mobile SDK"
